Goal: Transaction & Acquisition: Purchase product/service

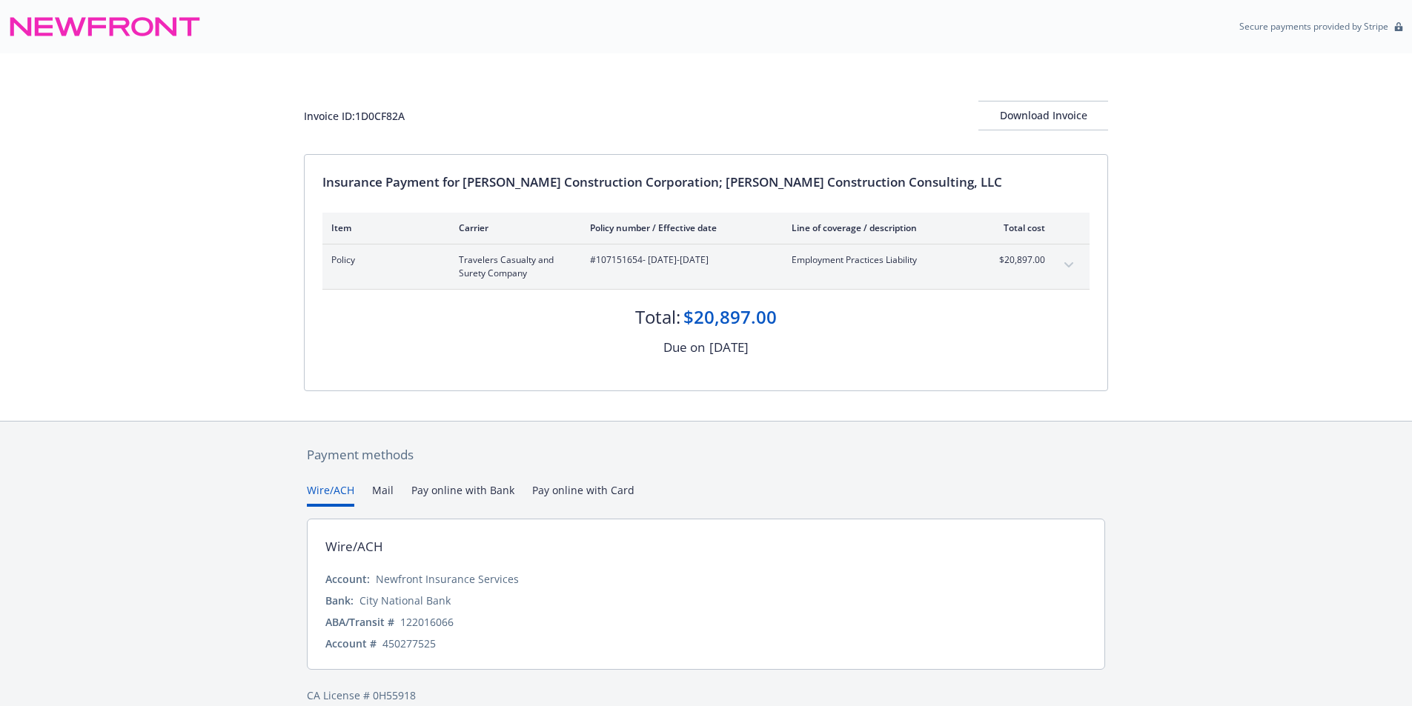
click at [474, 494] on button "Pay online with Bank" at bounding box center [462, 494] width 103 height 24
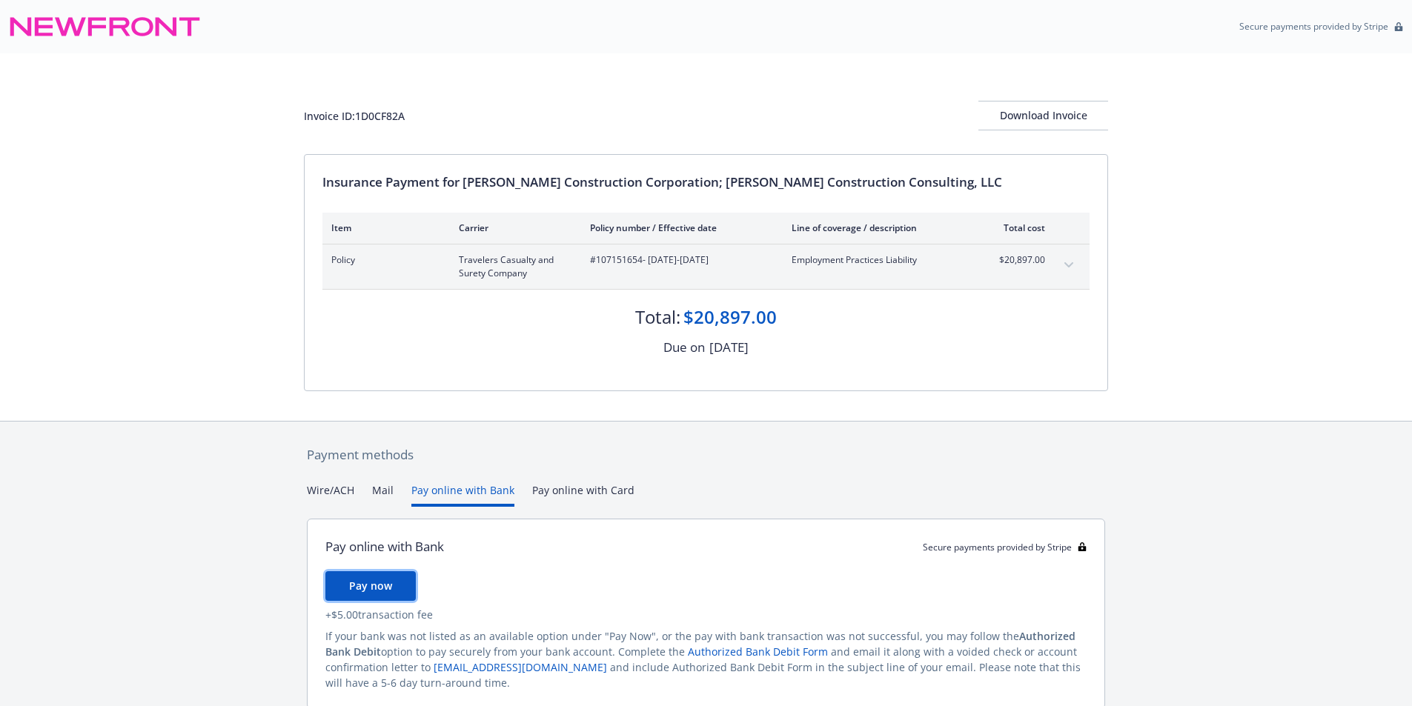
click at [372, 582] on span "Pay now" at bounding box center [370, 586] width 43 height 14
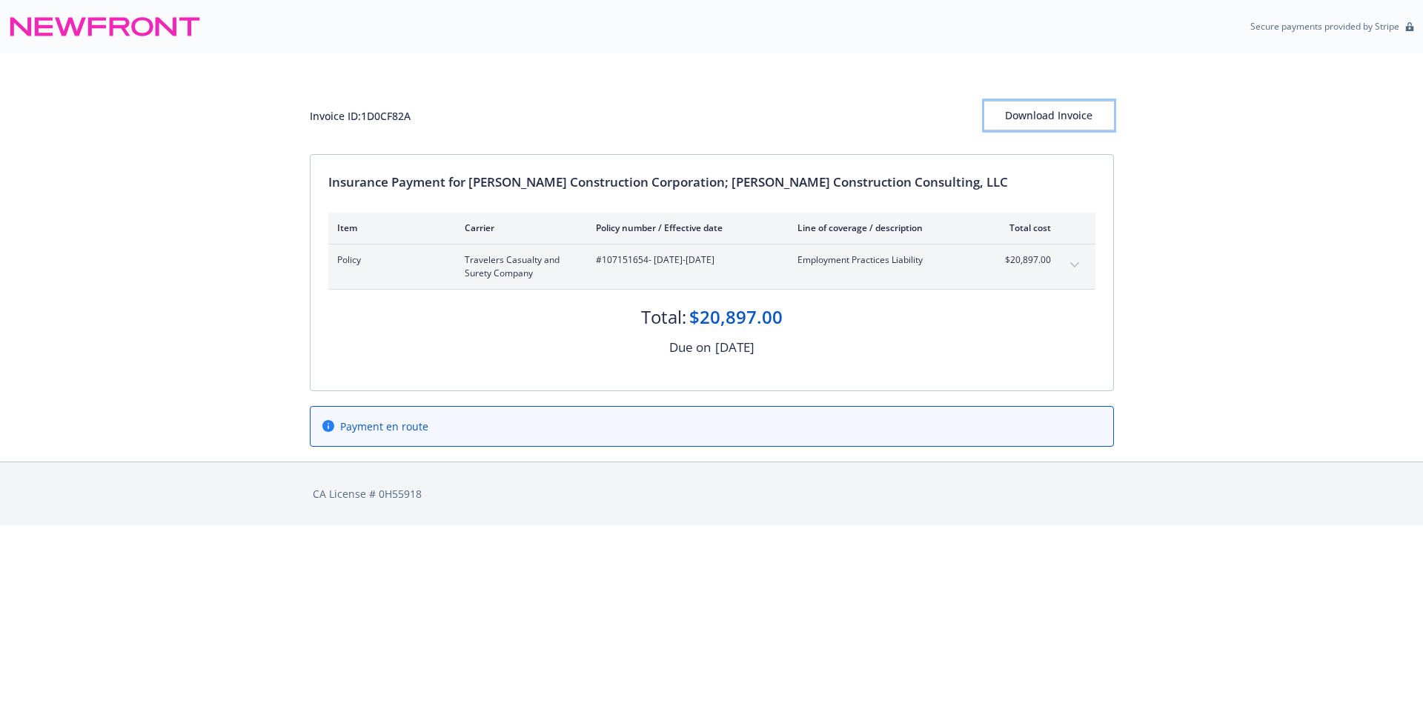
drag, startPoint x: 1037, startPoint y: 102, endPoint x: 1012, endPoint y: 571, distance: 469.7
click at [1035, 104] on div "Download Invoice" at bounding box center [1049, 116] width 130 height 28
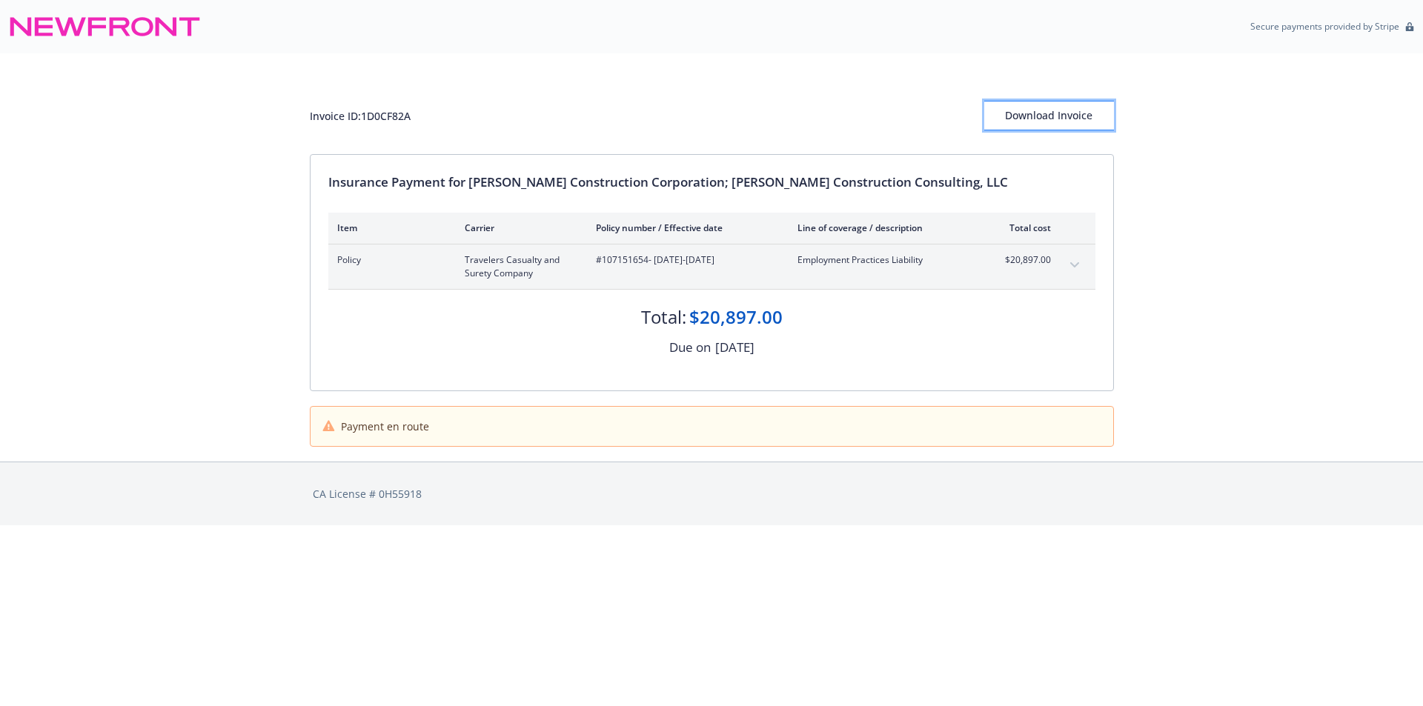
click at [1037, 119] on div "Download Invoice" at bounding box center [1049, 116] width 130 height 28
